Goal: Communication & Community: Answer question/provide support

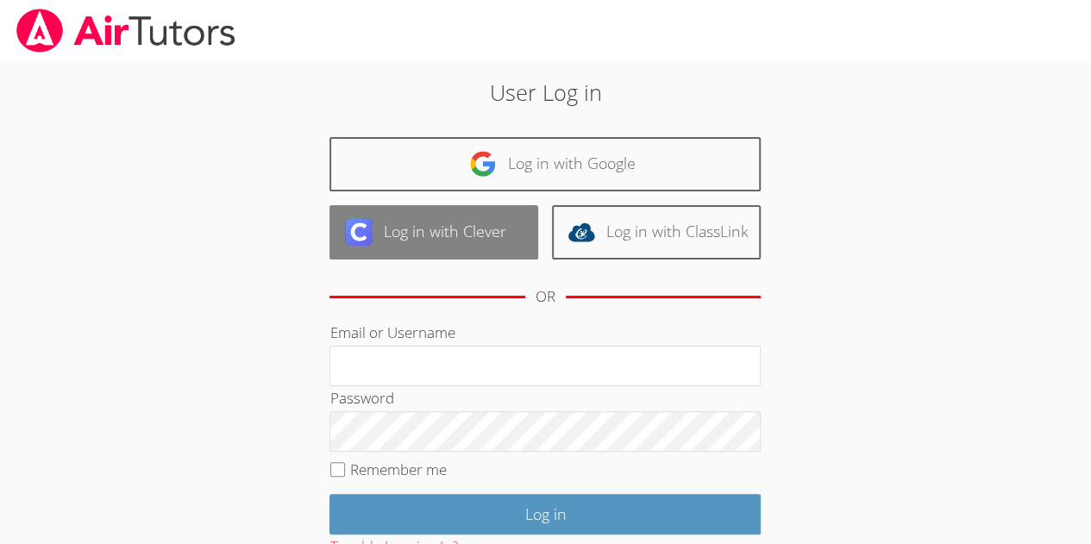
click at [452, 255] on link "Log in with Clever" at bounding box center [433, 232] width 209 height 54
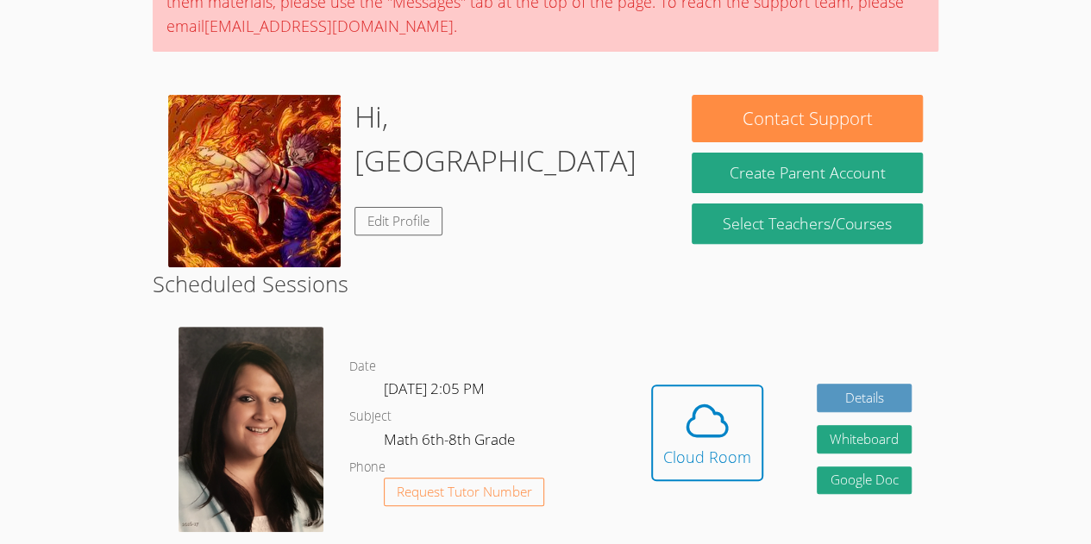
scroll to position [220, 0]
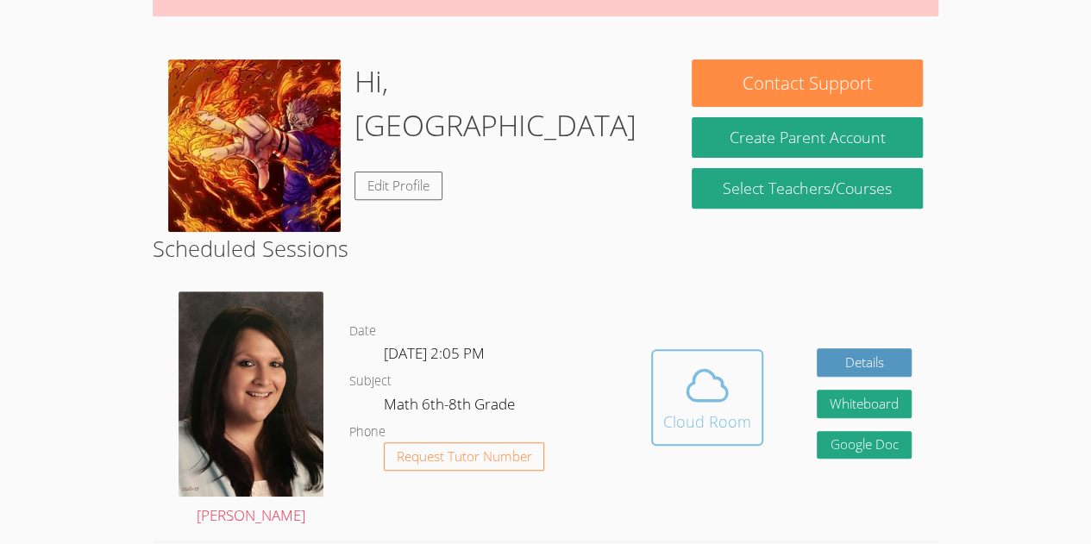
click at [712, 392] on icon at bounding box center [707, 385] width 48 height 48
click at [674, 429] on div "Cloud Room" at bounding box center [707, 422] width 88 height 24
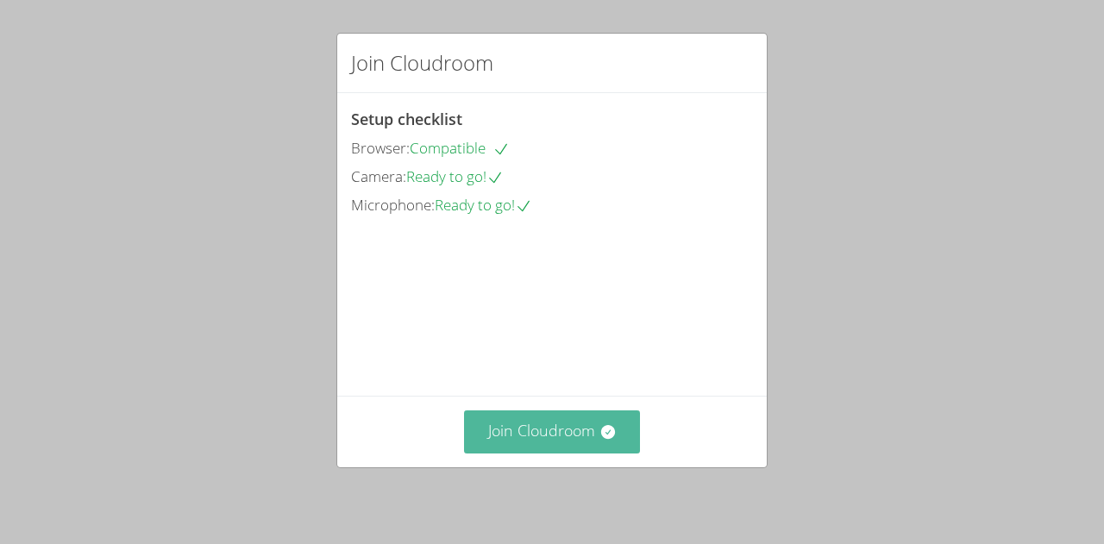
click at [580, 432] on button "Join Cloudroom" at bounding box center [552, 431] width 177 height 42
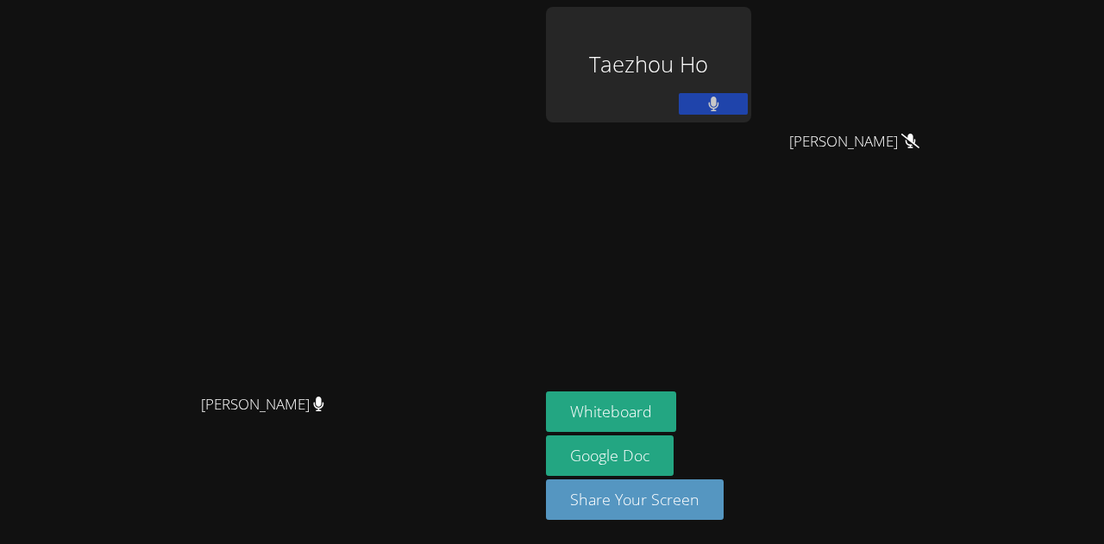
click at [748, 110] on button at bounding box center [713, 104] width 69 height 22
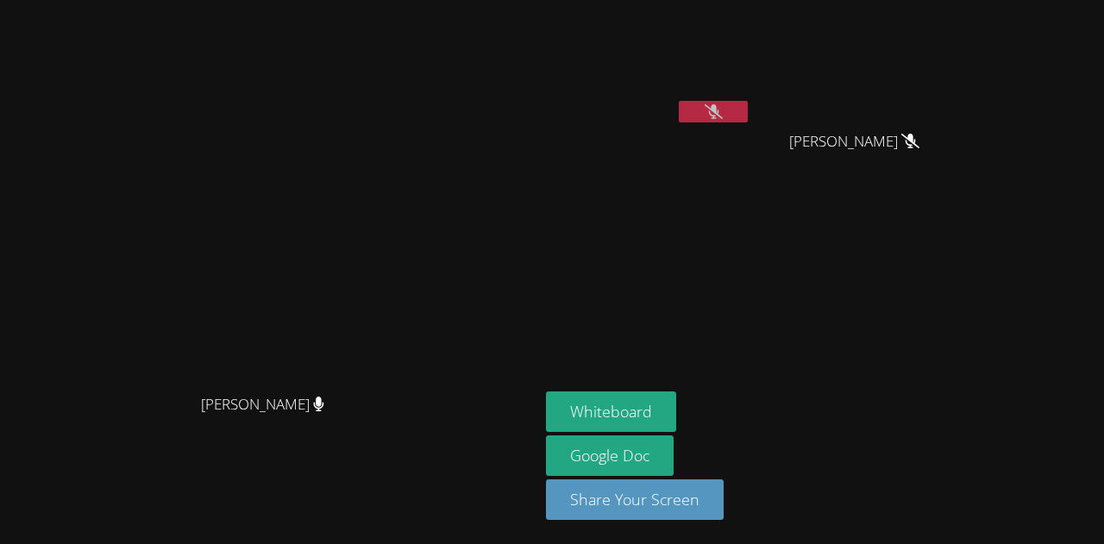
click at [679, 113] on button at bounding box center [713, 112] width 69 height 22
click at [546, 406] on button "Whiteboard" at bounding box center [611, 411] width 130 height 41
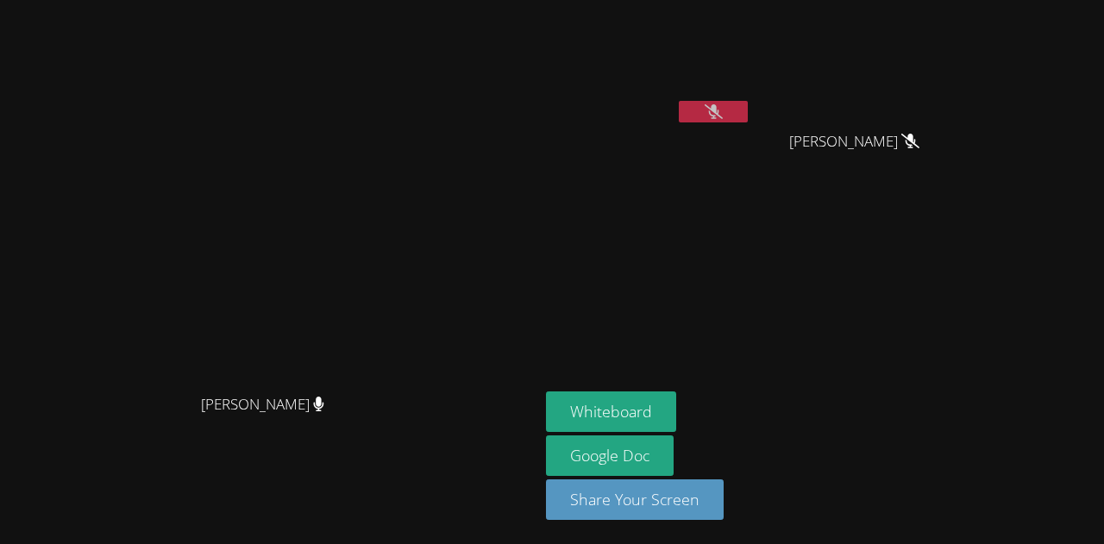
click at [869, 154] on div "Nico Agcaoili" at bounding box center [860, 156] width 205 height 69
click at [901, 139] on icon at bounding box center [910, 141] width 18 height 15
click at [314, 397] on icon at bounding box center [319, 404] width 10 height 15
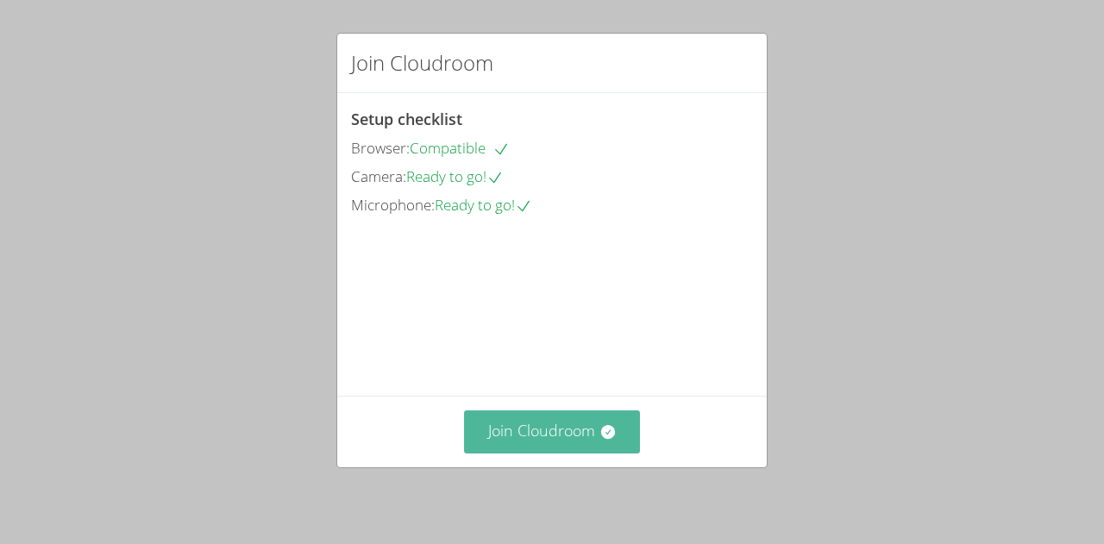
click at [566, 442] on button "Join Cloudroom" at bounding box center [552, 431] width 177 height 42
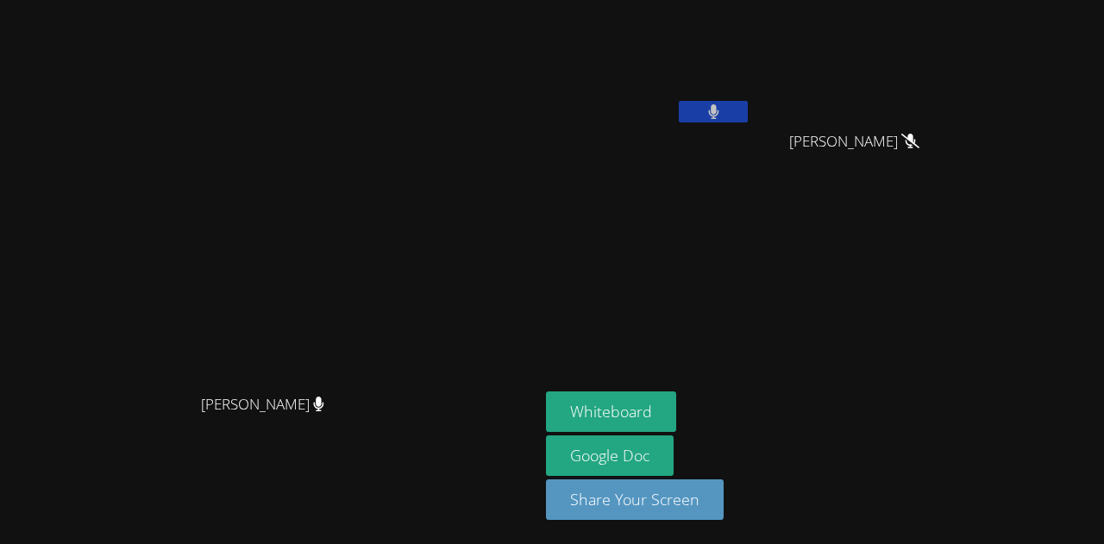
click at [748, 116] on button at bounding box center [713, 112] width 69 height 22
drag, startPoint x: 1049, startPoint y: 78, endPoint x: 981, endPoint y: 81, distance: 67.3
click at [963, 81] on video at bounding box center [860, 65] width 205 height 116
click at [970, 265] on aside "Taezhou Ho Nico Agcaoili Nico Agcaoili Whiteboard Google Doc Share Your Screen" at bounding box center [754, 272] width 431 height 544
click at [748, 107] on button at bounding box center [713, 112] width 69 height 22
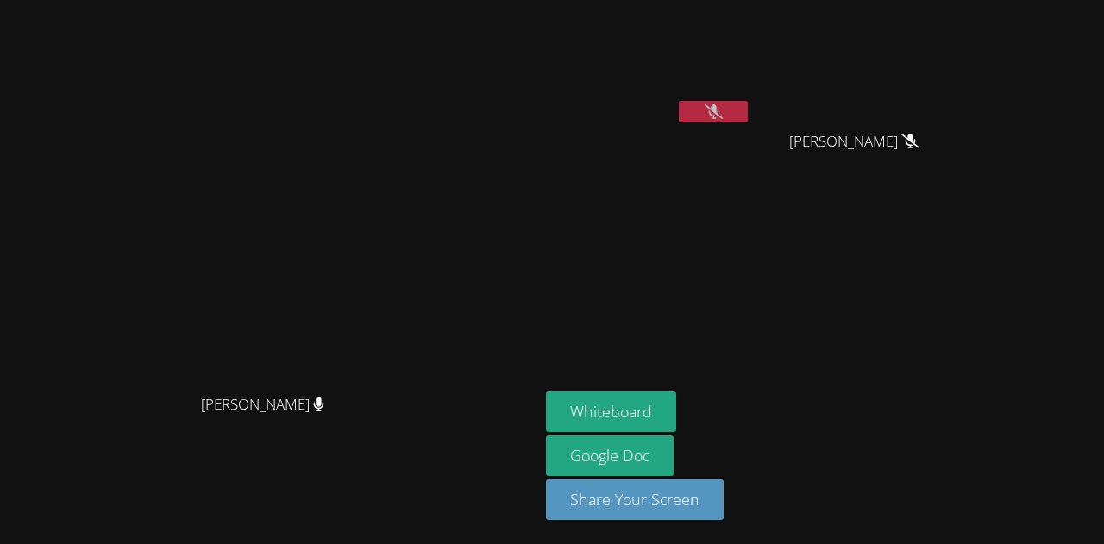
click at [942, 290] on aside "Taezhou Ho Nico Agcaoili Nico Agcaoili Whiteboard Google Doc Share Your Screen" at bounding box center [754, 272] width 431 height 544
click at [711, 272] on aside "Taezhou Ho Nico Agcaoili Nico Agcaoili Whiteboard Google Doc Share Your Screen" at bounding box center [754, 272] width 431 height 544
click at [950, 341] on aside "Taezhou Ho Nico Agcaoili Nico Agcaoili Whiteboard Google Doc Share Your Screen" at bounding box center [754, 272] width 431 height 544
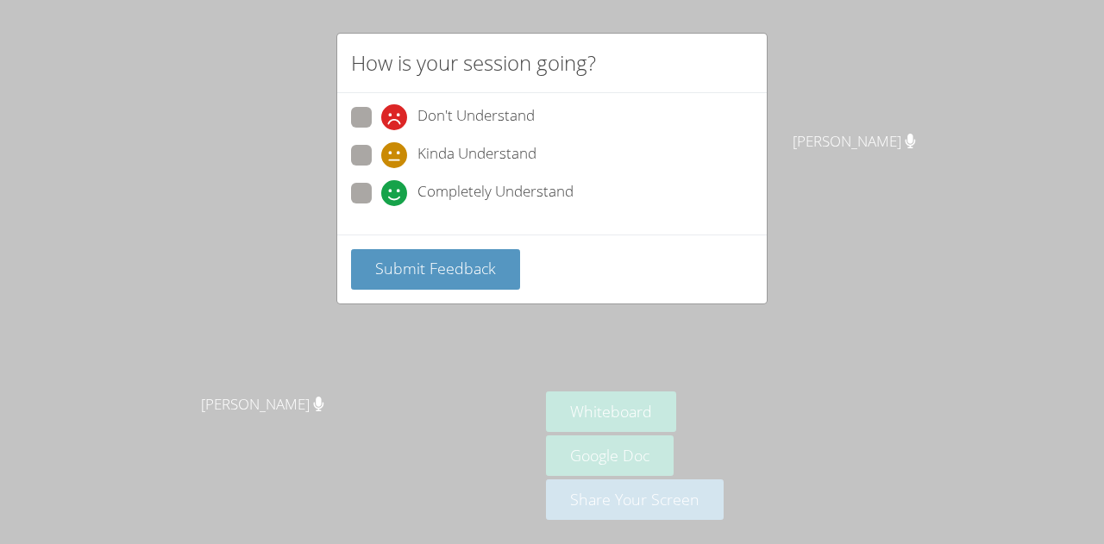
click at [372, 211] on div "Don't Understand Kinda Understand Completely Understand" at bounding box center [551, 163] width 429 height 141
click at [367, 206] on div "Completely Understand" at bounding box center [552, 198] width 402 height 31
click at [381, 206] on span at bounding box center [381, 206] width 0 height 0
click at [381, 192] on input "Completely Understand" at bounding box center [388, 190] width 15 height 15
radio input "true"
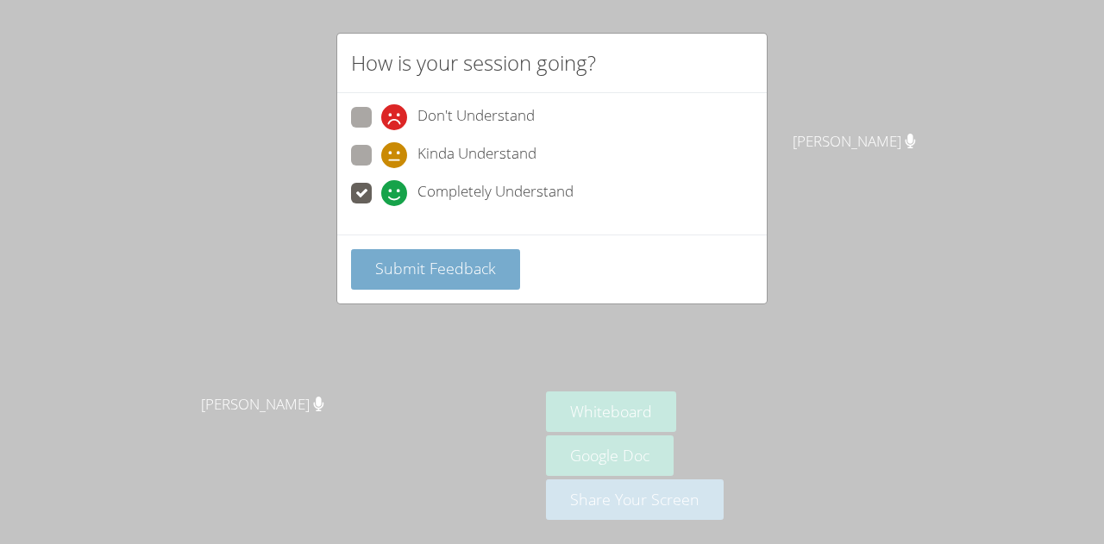
click at [409, 285] on button "Submit Feedback" at bounding box center [435, 269] width 169 height 41
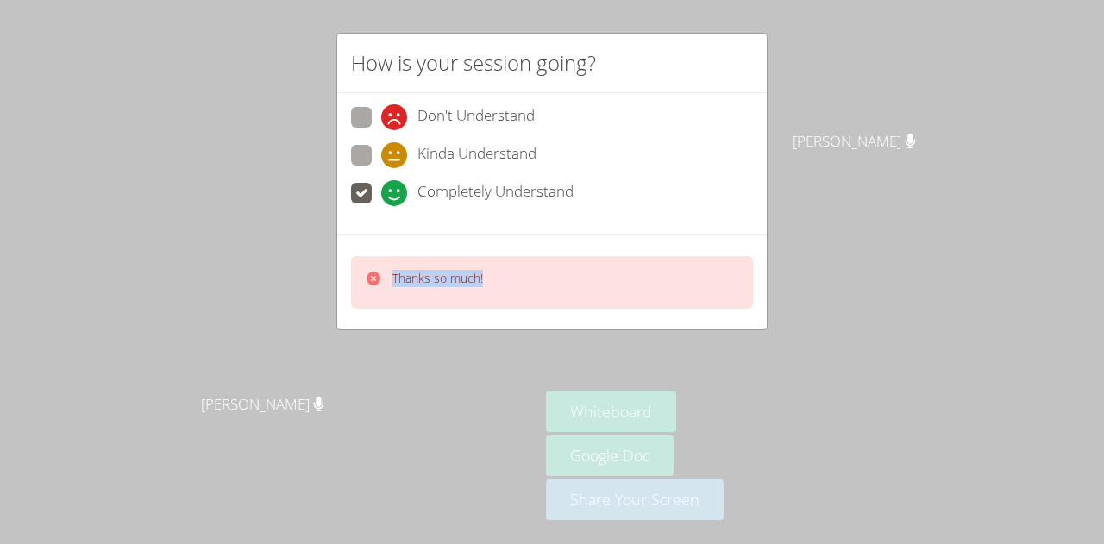
click at [409, 285] on div "Thanks so much!" at bounding box center [437, 282] width 91 height 25
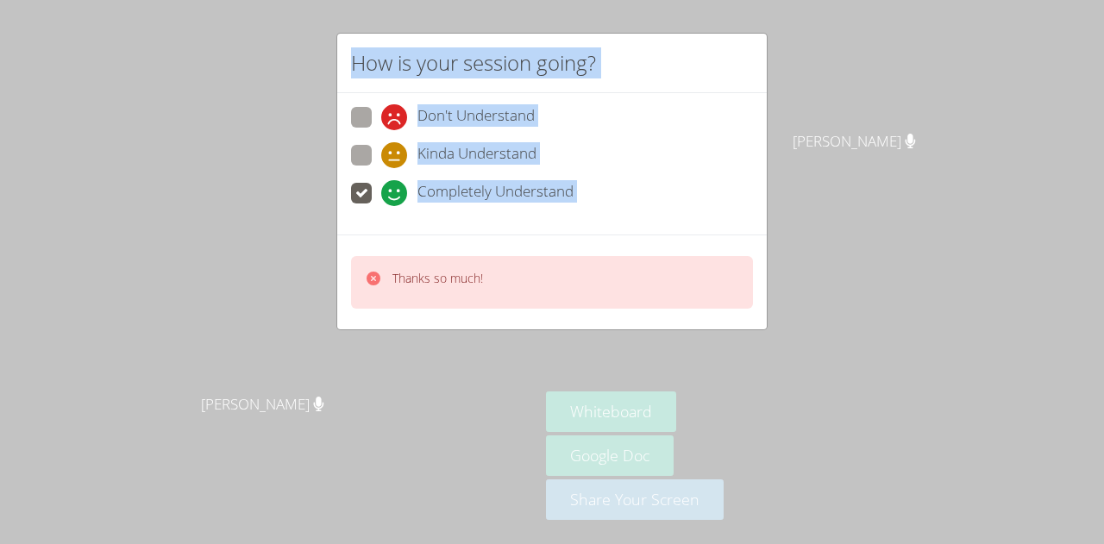
click at [409, 285] on body "Jacqueline Judge Jacqueline Judge Taezhou Ho Nico Agcaoili Nico Agcaoili Whiteb…" at bounding box center [552, 272] width 1104 height 544
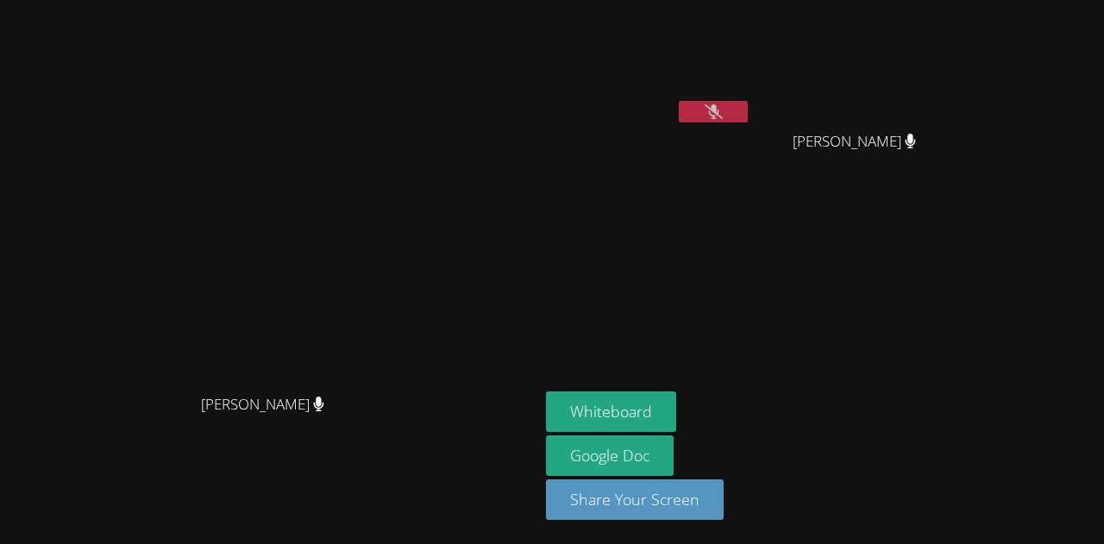
click at [862, 191] on aside "Taezhou Ho Nico Agcaoili Nico Agcaoili Whiteboard Google Doc Share Your Screen" at bounding box center [754, 272] width 431 height 544
click at [748, 106] on button at bounding box center [713, 112] width 69 height 22
click at [748, 105] on button at bounding box center [713, 112] width 69 height 22
click at [723, 107] on icon at bounding box center [713, 111] width 18 height 15
click at [718, 107] on icon at bounding box center [713, 111] width 10 height 15
